Goal: Navigation & Orientation: Find specific page/section

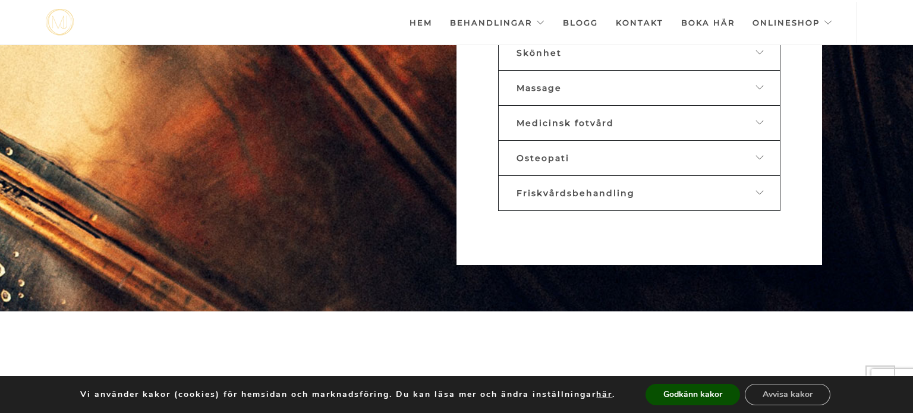
scroll to position [785, 0]
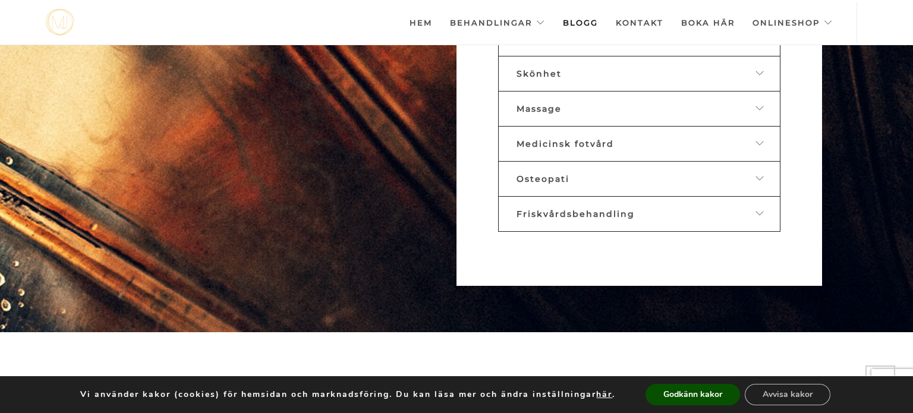
click at [578, 21] on link "Blogg" at bounding box center [580, 23] width 35 height 42
click at [584, 26] on link "Blogg" at bounding box center [580, 23] width 35 height 42
